Goal: Information Seeking & Learning: Learn about a topic

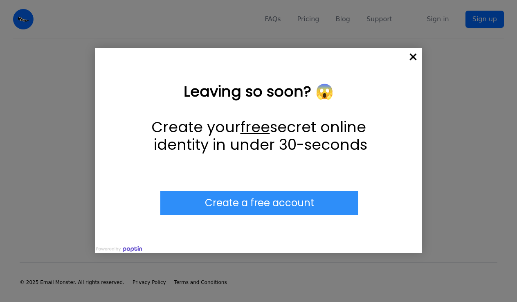
click at [21, 20] on div at bounding box center [258, 151] width 517 height 302
click at [408, 59] on span "×" at bounding box center [413, 58] width 18 height 18
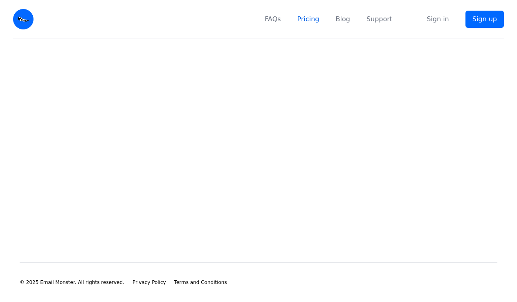
click at [309, 20] on link "Pricing" at bounding box center [309, 19] width 22 height 10
click at [320, 19] on link "Pricing" at bounding box center [309, 19] width 22 height 10
click at [280, 19] on link "FAQs" at bounding box center [273, 19] width 16 height 10
click at [318, 20] on link "Pricing" at bounding box center [309, 19] width 22 height 10
